Goal: Task Accomplishment & Management: Manage account settings

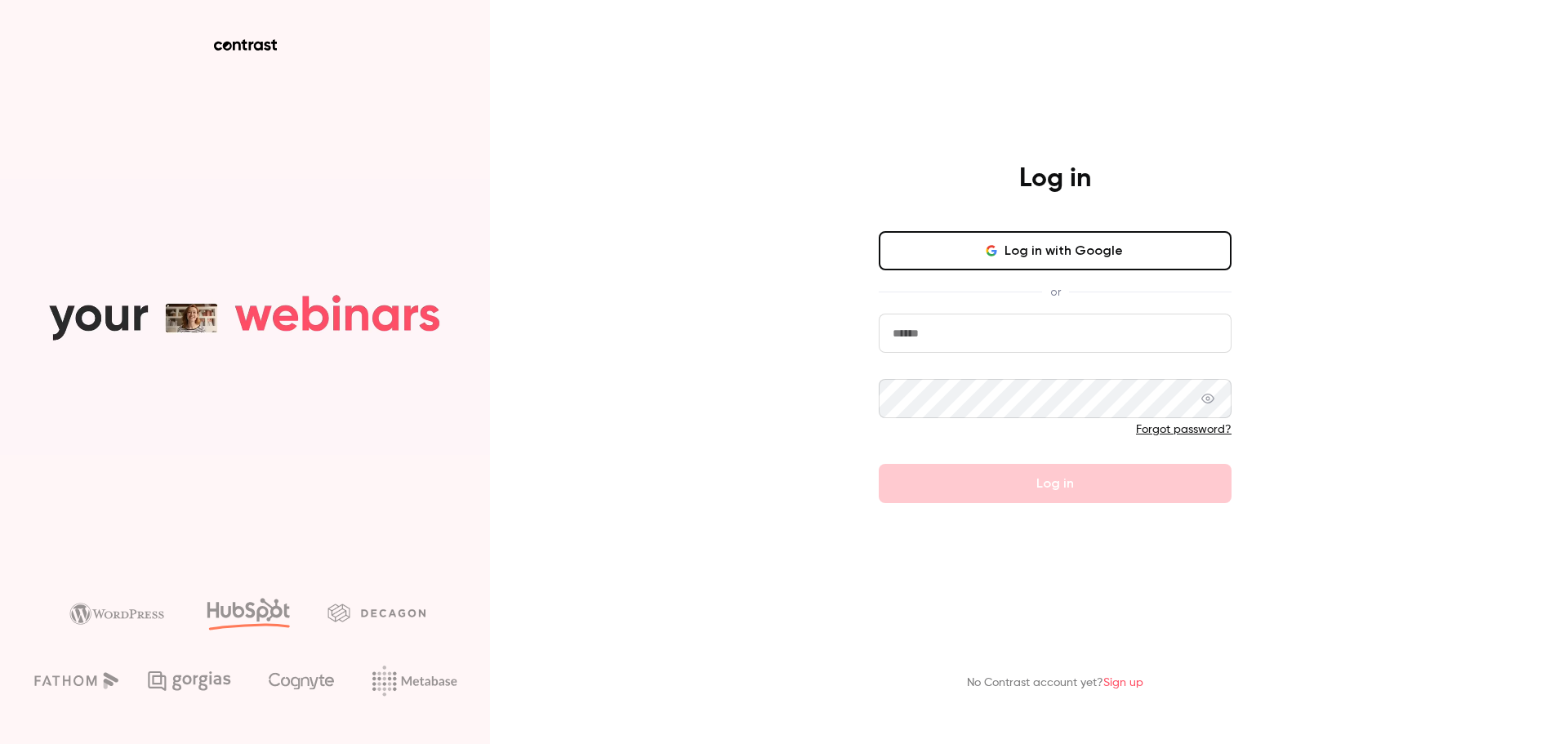
click at [1102, 260] on button "Log in with Google" at bounding box center [1055, 250] width 353 height 40
